Goal: Find specific page/section: Find specific page/section

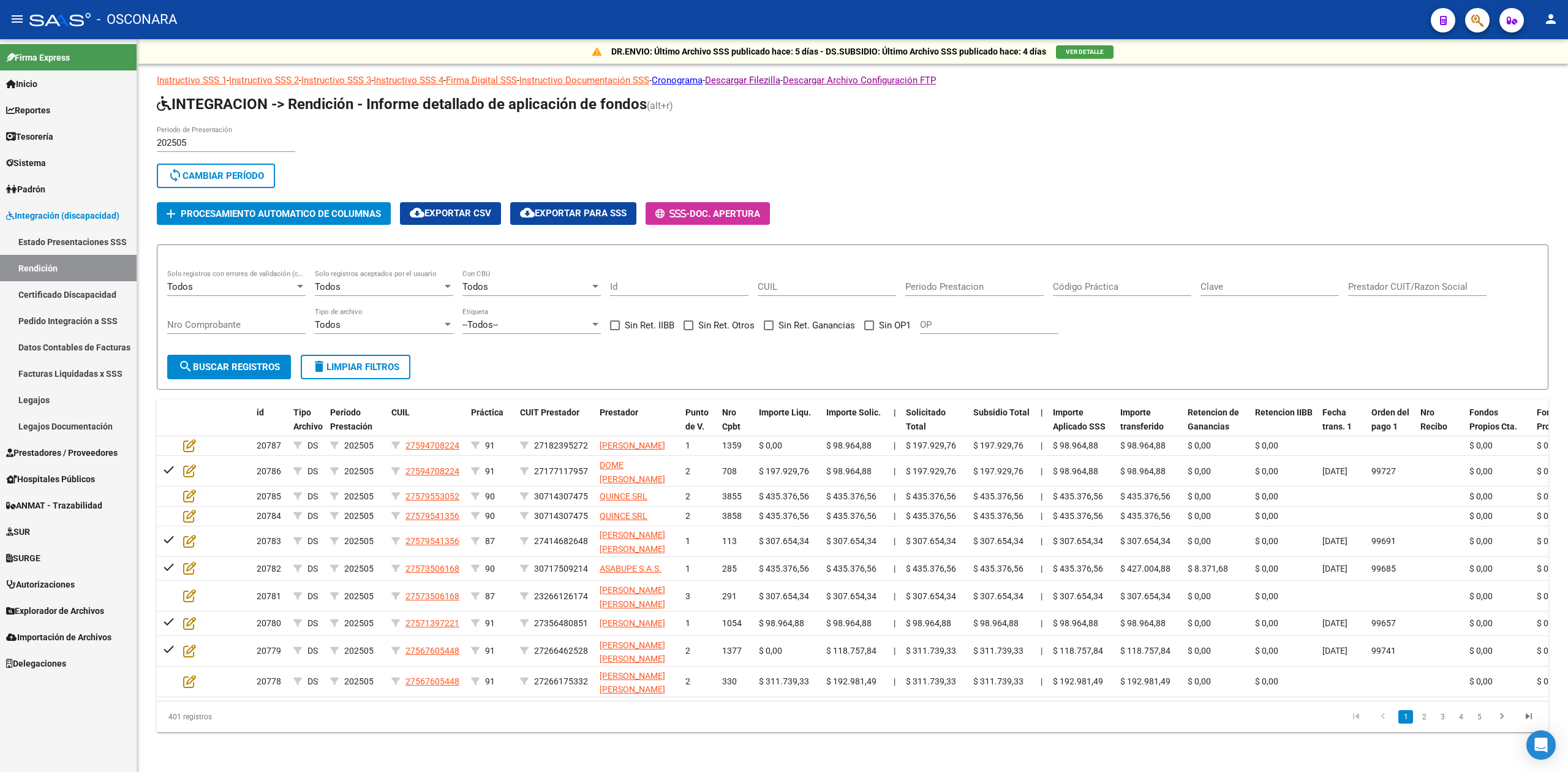
scroll to position [2, 0]
click at [806, 127] on div "202505 Periodo de Presentación search Buscar Período sync Cambiar Período" at bounding box center [554, 160] width 794 height 67
click at [808, 126] on div "202505 Periodo de Presentación search Buscar Período sync Cambiar Período" at bounding box center [554, 160] width 794 height 67
click at [750, 126] on div "202505 Periodo de Presentación search Buscar Período sync Cambiar Período" at bounding box center [554, 160] width 794 height 67
click at [1052, 163] on div "202505 Periodo de Presentación search Buscar Período sync Cambiar Período add P…" at bounding box center [853, 176] width 1392 height 99
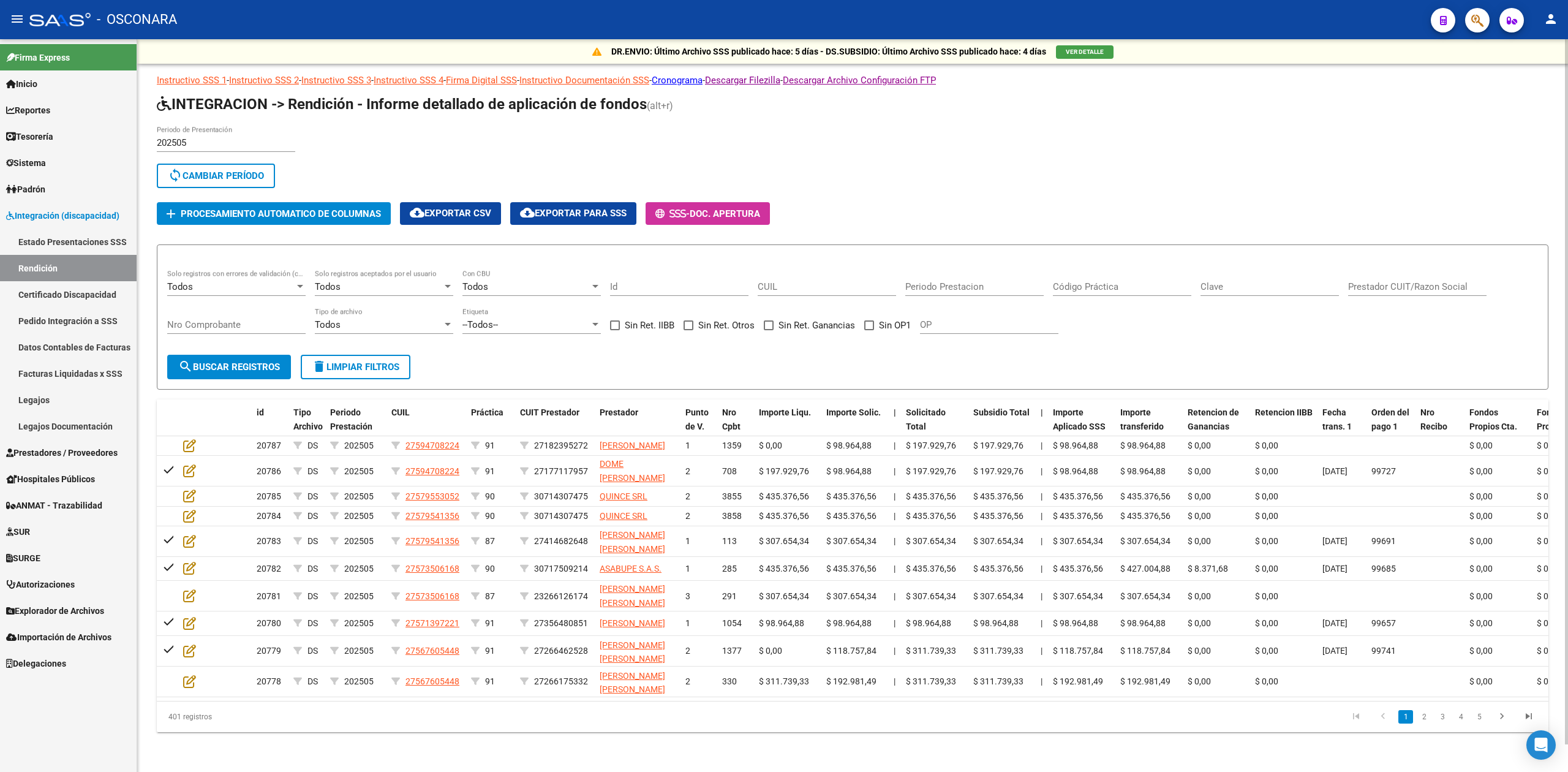
click at [1010, 147] on div "202505 Periodo de Presentación search Buscar Período sync Cambiar Período add P…" at bounding box center [853, 176] width 1392 height 99
click at [1068, 176] on div "202505 Periodo de Presentación search Buscar Período sync Cambiar Período add P…" at bounding box center [853, 176] width 1392 height 99
click at [1015, 136] on div "202505 Periodo de Presentación search Buscar Período sync Cambiar Período add P…" at bounding box center [853, 176] width 1392 height 99
click at [1054, 126] on div "202505 Periodo de Presentación search Buscar Período sync Cambiar Período add P…" at bounding box center [853, 176] width 1392 height 99
click at [919, 164] on div "sync Cambiar Período" at bounding box center [554, 178] width 794 height 30
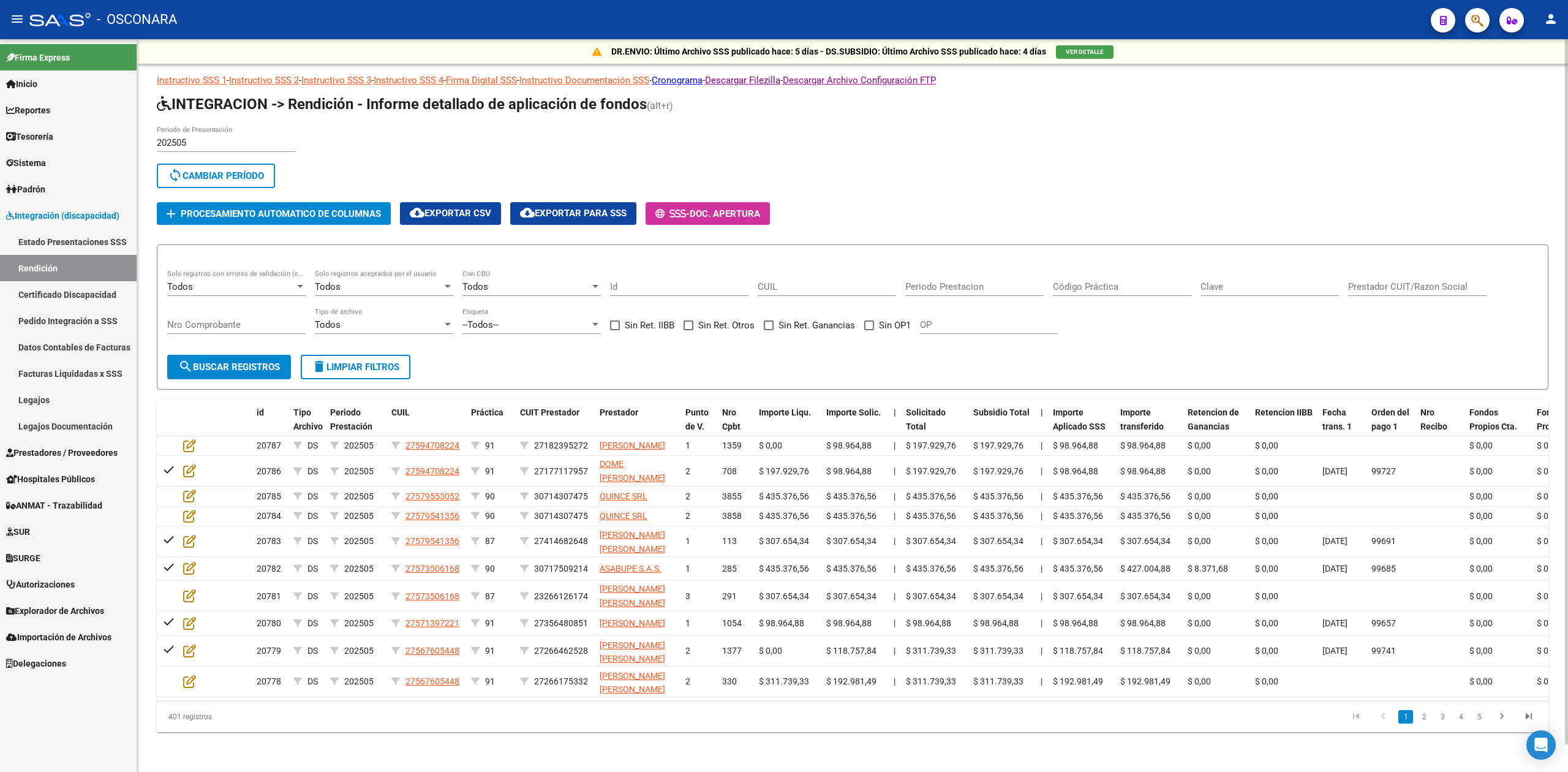
click at [919, 164] on div "sync Cambiar Período" at bounding box center [554, 178] width 794 height 30
click at [570, 164] on div "sync Cambiar Período" at bounding box center [554, 178] width 794 height 30
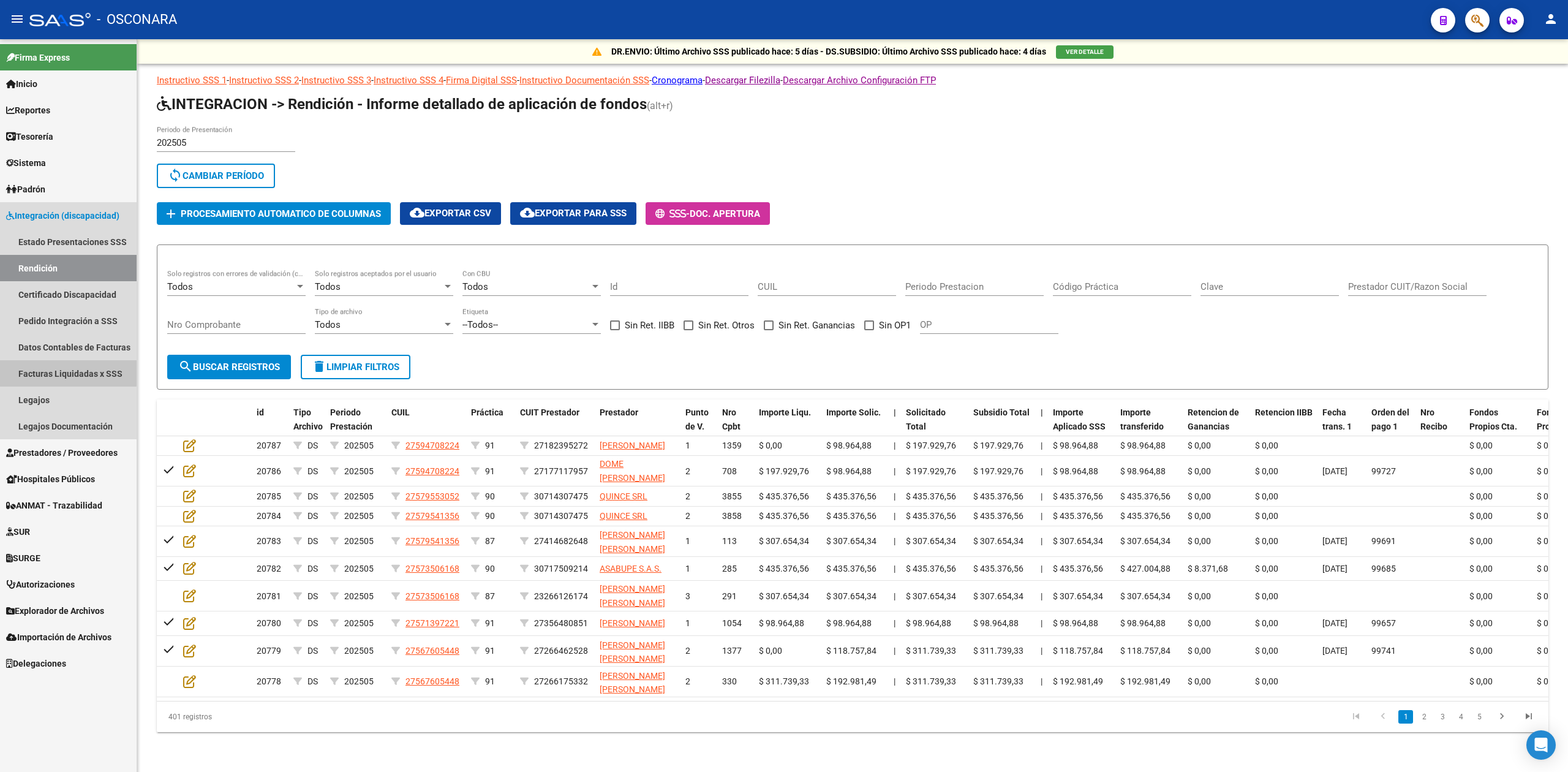
click at [67, 373] on link "Facturas Liquidadas x SSS" at bounding box center [68, 373] width 136 height 26
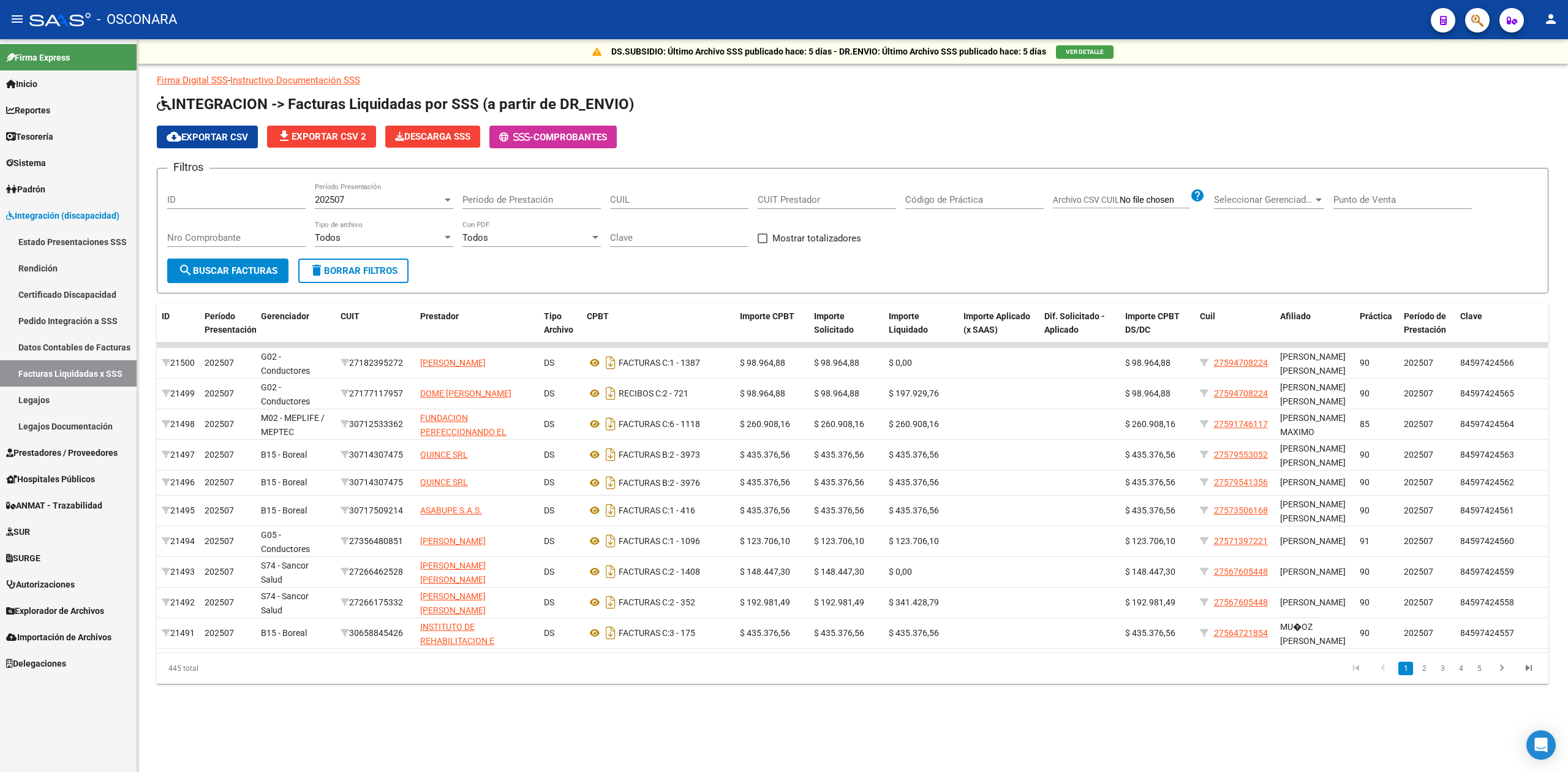
click at [515, 272] on form "Filtros ID 202507 Período Presentación Período de Prestación CUIL CUIT Prestado…" at bounding box center [853, 230] width 1392 height 126
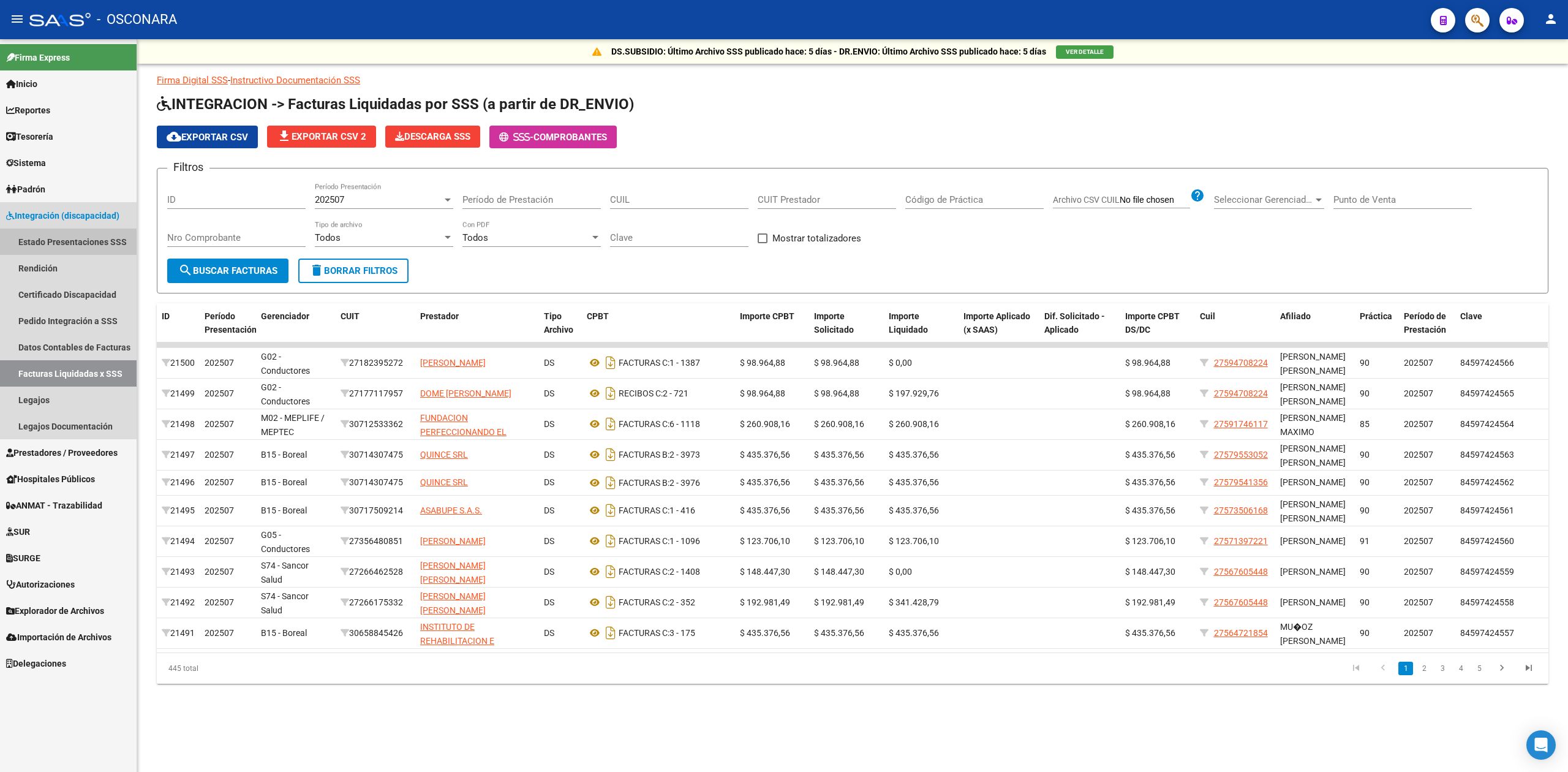
click at [71, 238] on link "Estado Presentaciones SSS" at bounding box center [68, 241] width 136 height 26
